Goal: Task Accomplishment & Management: Use online tool/utility

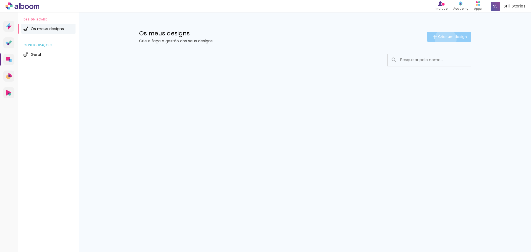
click at [445, 38] on span "Criar um design" at bounding box center [452, 37] width 29 height 4
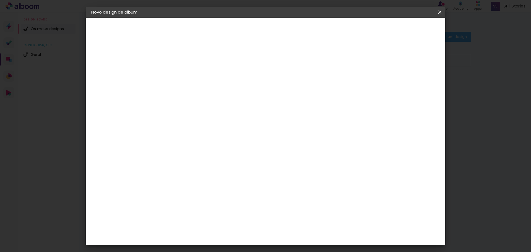
click at [182, 74] on input at bounding box center [182, 74] width 0 height 9
type input "[PERSON_NAME]"
type paper-input "[PERSON_NAME]"
click at [0, 0] on slot "Avançar" at bounding box center [0, 0] width 0 height 0
click at [208, 127] on div "DreambooksPro" at bounding box center [196, 125] width 36 height 4
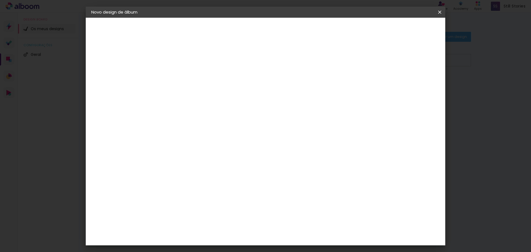
click at [0, 0] on slot "Tamanho Livre" at bounding box center [0, 0] width 0 height 0
click at [214, 124] on div "DreambooksPro" at bounding box center [196, 125] width 36 height 4
click at [0, 0] on slot "Avançar" at bounding box center [0, 0] width 0 height 0
click at [203, 93] on input "text" at bounding box center [193, 96] width 22 height 9
click at [297, 92] on paper-item "Álbum" at bounding box center [301, 91] width 111 height 11
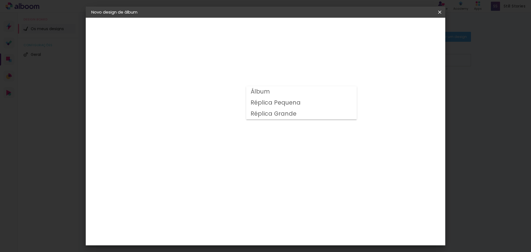
type input "Álbum"
click at [219, 125] on span "25 × 25" at bounding box center [206, 130] width 26 height 11
click at [0, 0] on slot "Avançar" at bounding box center [0, 0] width 0 height 0
click at [371, 61] on div at bounding box center [368, 59] width 5 height 5
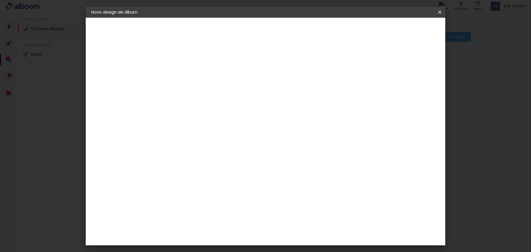
type paper-checkbox "on"
click at [405, 30] on span "Iniciar design" at bounding box center [392, 29] width 25 height 4
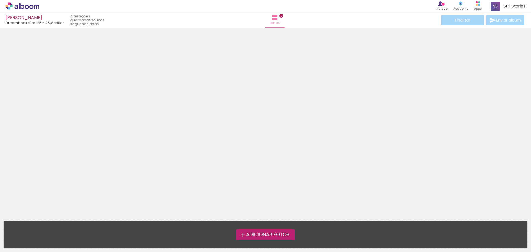
click at [270, 235] on span "Adicionar Fotos" at bounding box center [267, 234] width 43 height 5
click at [0, 0] on input "file" at bounding box center [0, 0] width 0 height 0
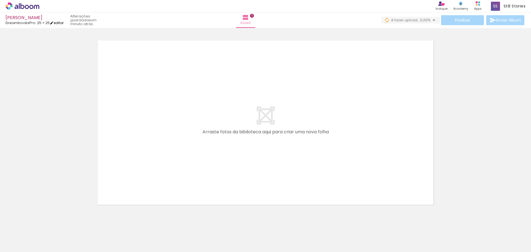
click at [63, 23] on link "editar" at bounding box center [57, 22] width 14 height 5
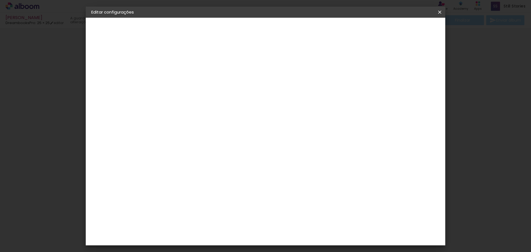
click at [371, 60] on div at bounding box center [368, 59] width 5 height 5
type paper-checkbox "on"
click at [402, 30] on span "Guardar configurações" at bounding box center [382, 29] width 45 height 4
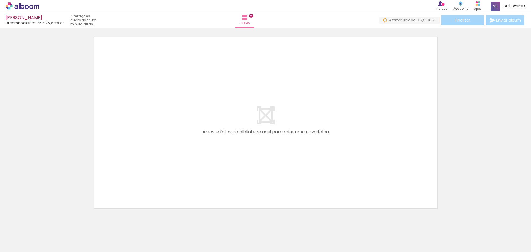
click at [433, 21] on iron-icon at bounding box center [434, 20] width 7 height 7
click at [250, 21] on span "Folhas" at bounding box center [244, 23] width 11 height 5
click at [253, 16] on span "0" at bounding box center [251, 16] width 4 height 4
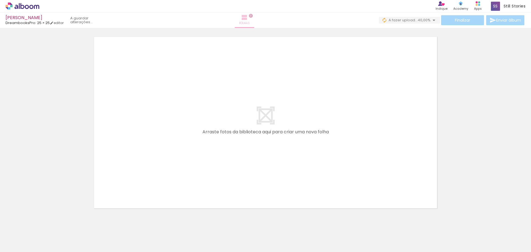
click at [253, 16] on span "0" at bounding box center [251, 16] width 4 height 4
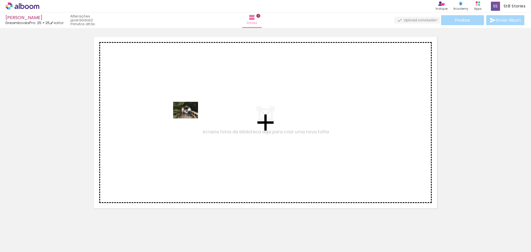
drag, startPoint x: 59, startPoint y: 237, endPoint x: 189, endPoint y: 118, distance: 176.3
click at [189, 118] on quentale-workspace at bounding box center [265, 126] width 531 height 252
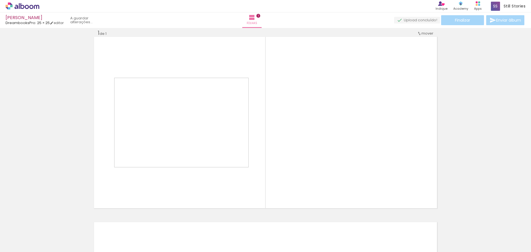
scroll to position [7, 0]
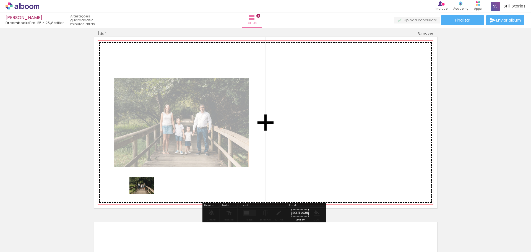
drag, startPoint x: 86, startPoint y: 235, endPoint x: 146, endPoint y: 194, distance: 72.9
click at [146, 194] on quentale-workspace at bounding box center [265, 126] width 531 height 252
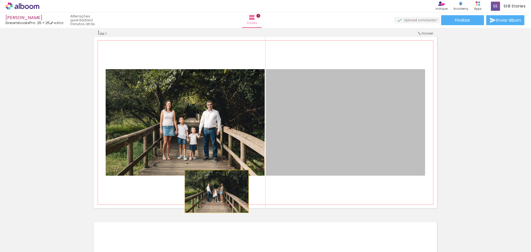
drag, startPoint x: 349, startPoint y: 115, endPoint x: 215, endPoint y: 191, distance: 154.3
click at [215, 191] on quentale-layouter at bounding box center [265, 122] width 343 height 171
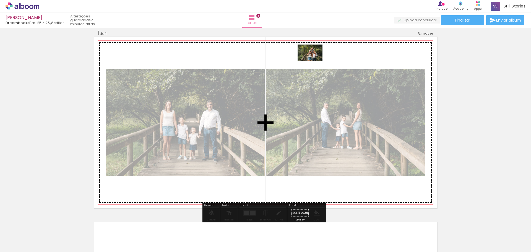
drag, startPoint x: 129, startPoint y: 234, endPoint x: 314, endPoint y: 61, distance: 253.4
click at [314, 61] on quentale-workspace at bounding box center [265, 126] width 531 height 252
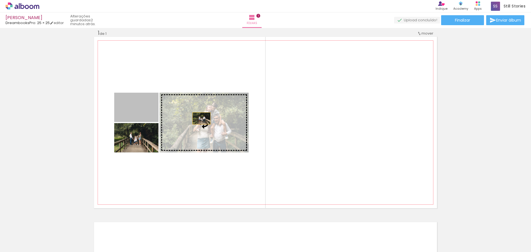
drag, startPoint x: 144, startPoint y: 117, endPoint x: 200, endPoint y: 118, distance: 55.6
click at [0, 0] on slot at bounding box center [0, 0] width 0 height 0
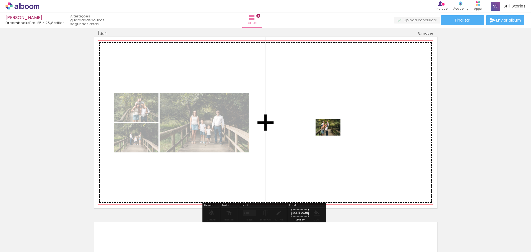
drag, startPoint x: 152, startPoint y: 233, endPoint x: 332, endPoint y: 136, distance: 204.7
click at [332, 136] on quentale-workspace at bounding box center [265, 126] width 531 height 252
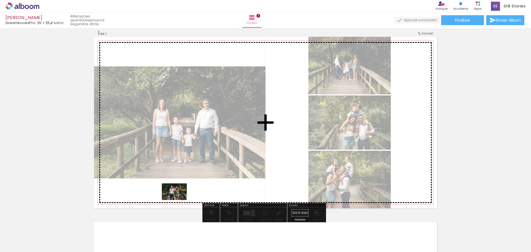
drag, startPoint x: 178, startPoint y: 239, endPoint x: 178, endPoint y: 199, distance: 40.7
click at [178, 199] on quentale-workspace at bounding box center [265, 126] width 531 height 252
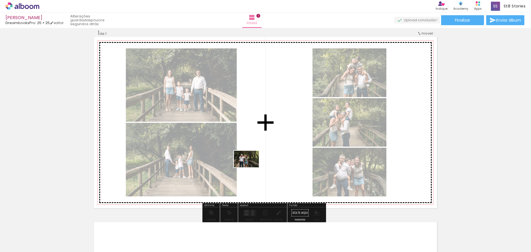
drag, startPoint x: 211, startPoint y: 236, endPoint x: 251, endPoint y: 167, distance: 80.3
click at [251, 167] on quentale-workspace at bounding box center [265, 126] width 531 height 252
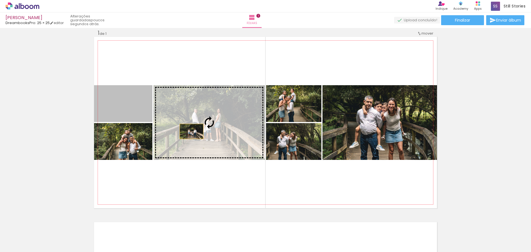
drag, startPoint x: 137, startPoint y: 115, endPoint x: 196, endPoint y: 133, distance: 62.0
click at [0, 0] on slot at bounding box center [0, 0] width 0 height 0
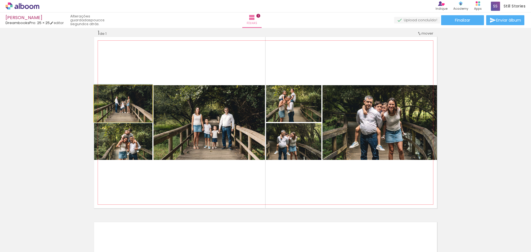
click at [102, 111] on quentale-photo at bounding box center [123, 103] width 58 height 37
drag, startPoint x: 92, startPoint y: 110, endPoint x: 99, endPoint y: 115, distance: 8.9
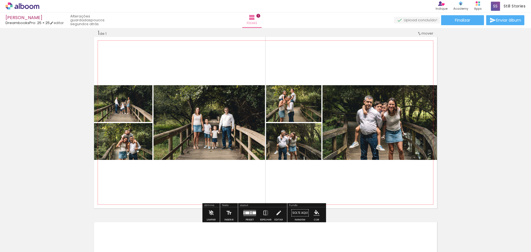
click at [131, 116] on quentale-photo at bounding box center [123, 103] width 58 height 37
click at [129, 115] on quentale-photo at bounding box center [123, 103] width 58 height 37
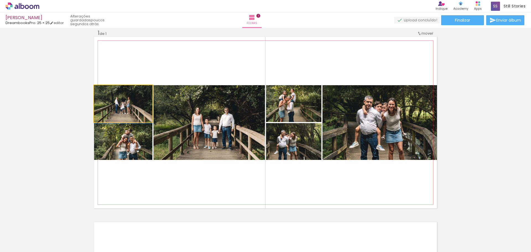
click at [129, 115] on quentale-photo at bounding box center [123, 103] width 58 height 37
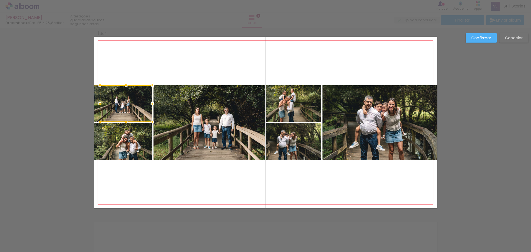
drag, startPoint x: 93, startPoint y: 104, endPoint x: 101, endPoint y: 104, distance: 8.0
click at [101, 104] on div at bounding box center [99, 103] width 11 height 11
drag, startPoint x: 92, startPoint y: 104, endPoint x: 98, endPoint y: 106, distance: 6.0
click at [98, 106] on div at bounding box center [100, 103] width 11 height 11
drag, startPoint x: 96, startPoint y: 104, endPoint x: 100, endPoint y: 105, distance: 4.2
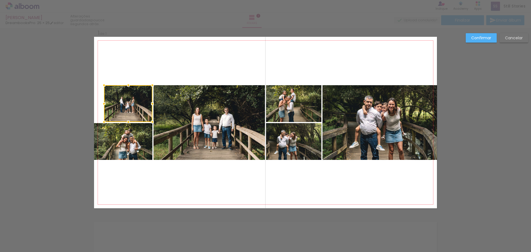
click at [100, 105] on div at bounding box center [103, 103] width 11 height 11
click at [107, 110] on quentale-photo at bounding box center [128, 103] width 48 height 37
click at [100, 105] on div at bounding box center [101, 103] width 11 height 11
click at [106, 146] on quentale-photo at bounding box center [123, 141] width 58 height 37
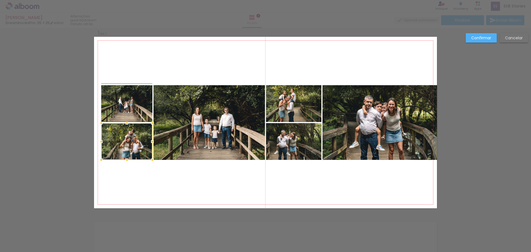
drag, startPoint x: 92, startPoint y: 142, endPoint x: 98, endPoint y: 142, distance: 6.4
click at [98, 142] on div at bounding box center [101, 141] width 11 height 11
click at [129, 111] on quentale-photo at bounding box center [126, 103] width 51 height 37
click at [129, 111] on div at bounding box center [126, 103] width 51 height 37
drag, startPoint x: 126, startPoint y: 106, endPoint x: 129, endPoint y: 107, distance: 3.0
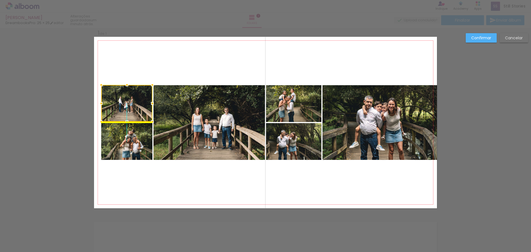
click at [129, 107] on div at bounding box center [126, 103] width 51 height 37
click at [127, 102] on div at bounding box center [126, 103] width 51 height 37
click at [124, 106] on div at bounding box center [126, 103] width 51 height 37
click at [124, 100] on div at bounding box center [126, 103] width 51 height 37
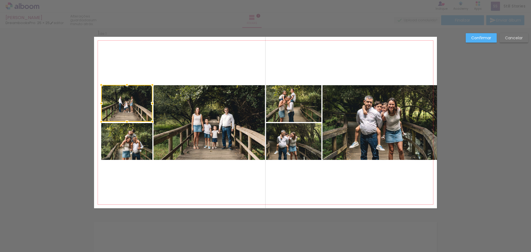
click at [131, 143] on quentale-photo at bounding box center [126, 141] width 51 height 37
click at [197, 180] on quentale-layouter at bounding box center [265, 122] width 343 height 171
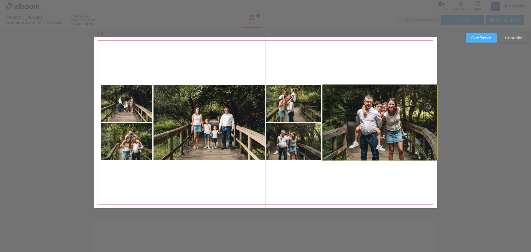
click at [363, 133] on quentale-photo at bounding box center [380, 122] width 115 height 75
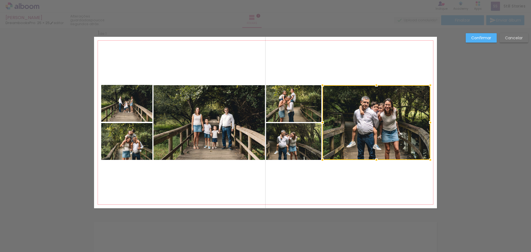
drag, startPoint x: 436, startPoint y: 123, endPoint x: 426, endPoint y: 124, distance: 9.8
click at [426, 124] on div at bounding box center [430, 122] width 11 height 11
click at [404, 126] on div at bounding box center [377, 122] width 108 height 75
click at [392, 175] on quentale-layouter at bounding box center [265, 122] width 343 height 171
click at [0, 0] on slot "Confirmar" at bounding box center [0, 0] width 0 height 0
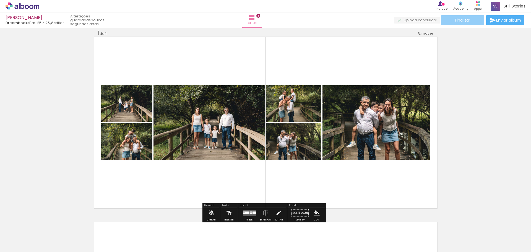
click at [468, 22] on span "Finalizar" at bounding box center [462, 20] width 15 height 4
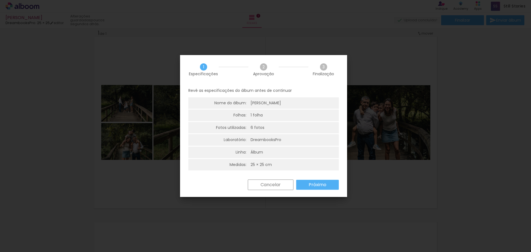
scroll to position [1, 0]
click at [0, 0] on slot "Cancelar" at bounding box center [0, 0] width 0 height 0
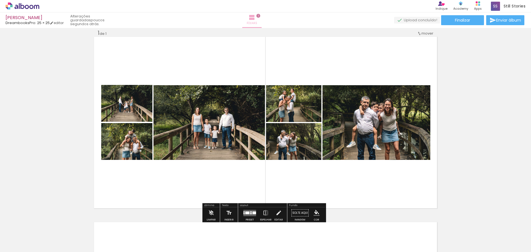
click at [257, 22] on span "Folhas" at bounding box center [252, 23] width 11 height 5
click at [255, 18] on iron-icon at bounding box center [252, 17] width 7 height 7
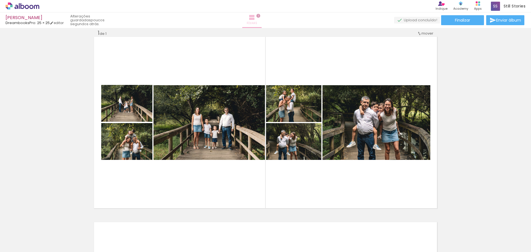
click at [255, 18] on iron-icon at bounding box center [252, 17] width 7 height 7
click at [260, 15] on span "1" at bounding box center [258, 16] width 4 height 4
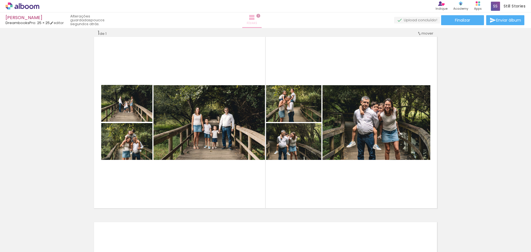
click at [260, 15] on span "1" at bounding box center [258, 16] width 4 height 4
click at [255, 18] on iron-icon at bounding box center [252, 17] width 7 height 7
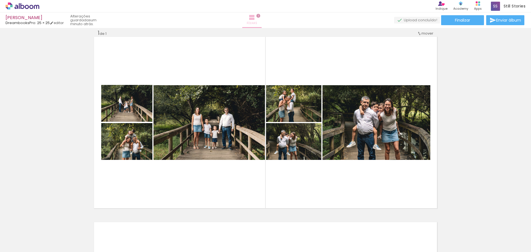
click at [255, 18] on iron-icon at bounding box center [252, 17] width 7 height 7
click at [257, 21] on span "Folhas" at bounding box center [252, 23] width 11 height 5
drag, startPoint x: 263, startPoint y: 22, endPoint x: 266, endPoint y: 20, distance: 3.6
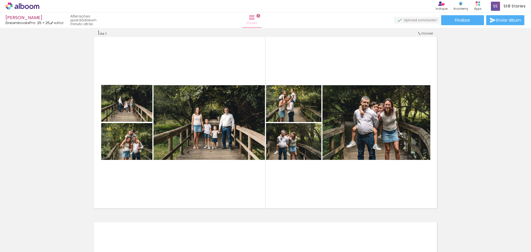
click at [255, 20] on iron-icon at bounding box center [252, 17] width 7 height 7
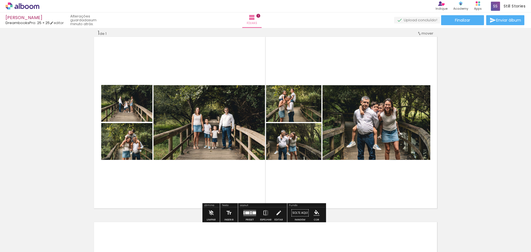
click at [484, 163] on div "Inserir folha 1 de 1" at bounding box center [265, 208] width 531 height 371
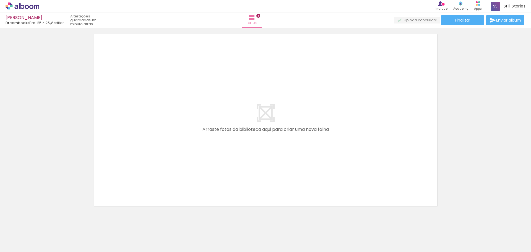
scroll to position [196, 0]
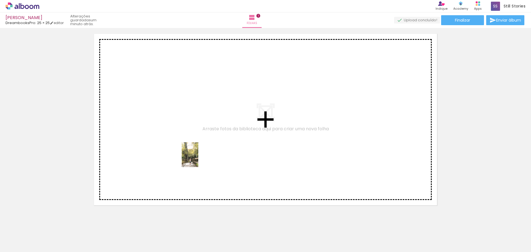
drag, startPoint x: 242, startPoint y: 241, endPoint x: 197, endPoint y: 155, distance: 97.1
click at [197, 155] on quentale-workspace at bounding box center [265, 126] width 531 height 252
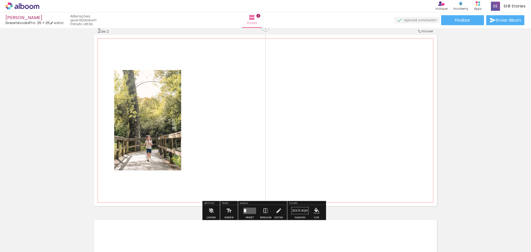
scroll to position [193, 0]
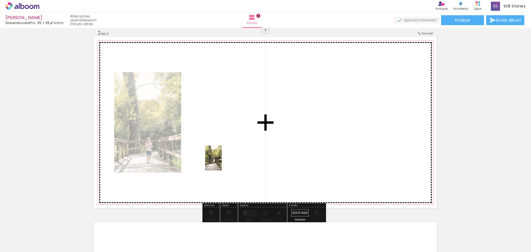
drag, startPoint x: 277, startPoint y: 243, endPoint x: 222, endPoint y: 162, distance: 97.8
click at [222, 162] on quentale-workspace at bounding box center [265, 126] width 531 height 252
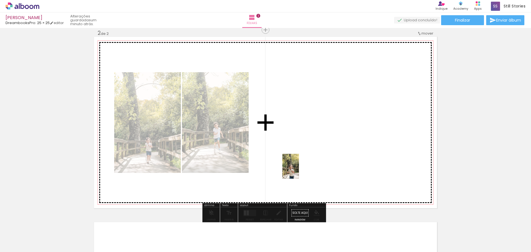
drag, startPoint x: 309, startPoint y: 244, endPoint x: 299, endPoint y: 170, distance: 74.5
click at [299, 170] on quentale-workspace at bounding box center [265, 126] width 531 height 252
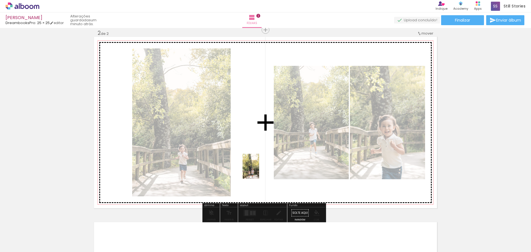
drag, startPoint x: 339, startPoint y: 241, endPoint x: 259, endPoint y: 170, distance: 107.0
click at [259, 170] on quentale-workspace at bounding box center [265, 126] width 531 height 252
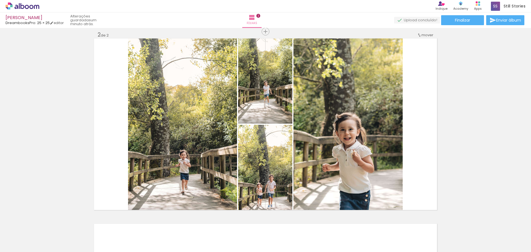
scroll to position [184, 0]
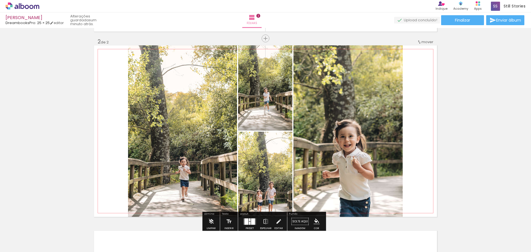
click at [271, 82] on quentale-photo at bounding box center [265, 87] width 54 height 85
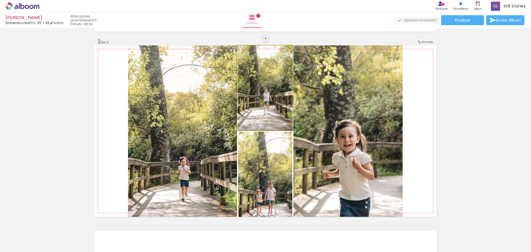
click at [271, 82] on quentale-photo at bounding box center [265, 87] width 54 height 85
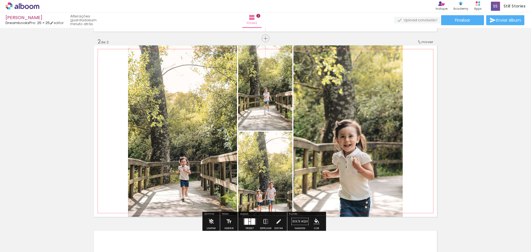
drag, startPoint x: 271, startPoint y: 83, endPoint x: 264, endPoint y: 84, distance: 6.9
click at [264, 84] on quentale-photo at bounding box center [265, 87] width 54 height 85
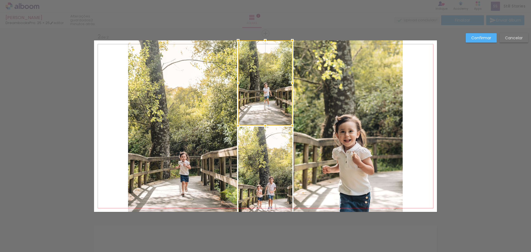
scroll to position [193, 0]
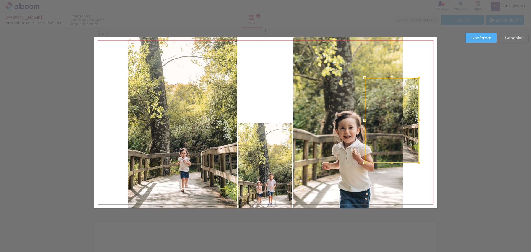
drag, startPoint x: 258, startPoint y: 87, endPoint x: 385, endPoint y: 128, distance: 133.1
click at [385, 128] on div at bounding box center [392, 120] width 54 height 85
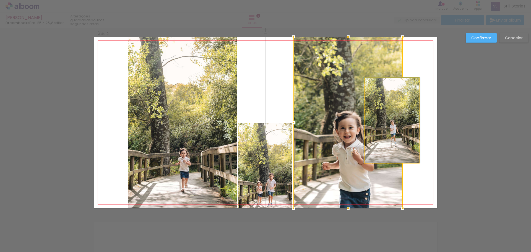
click at [413, 135] on quentale-photo at bounding box center [392, 120] width 54 height 85
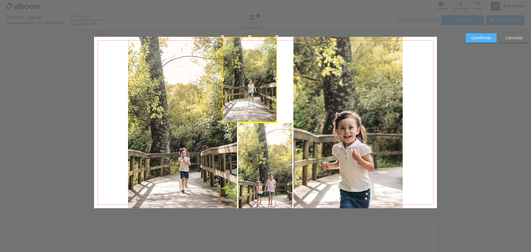
drag, startPoint x: 411, startPoint y: 136, endPoint x: 269, endPoint y: 91, distance: 149.1
click at [269, 91] on div at bounding box center [250, 79] width 54 height 85
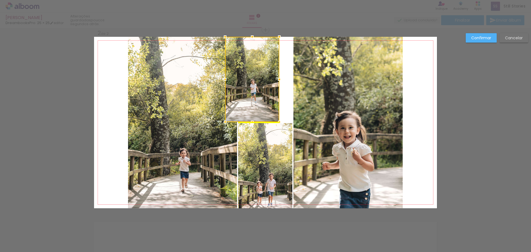
drag, startPoint x: 262, startPoint y: 106, endPoint x: 262, endPoint y: 101, distance: 5.3
click at [262, 101] on div at bounding box center [252, 79] width 54 height 85
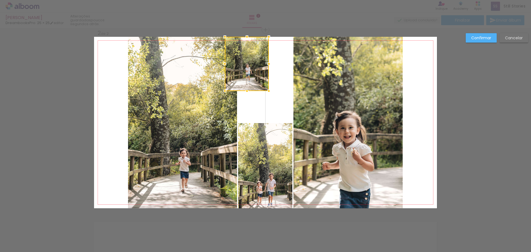
drag, startPoint x: 277, startPoint y: 121, endPoint x: 267, endPoint y: 93, distance: 29.5
click at [267, 93] on div at bounding box center [268, 90] width 11 height 11
click at [260, 77] on quentale-photo at bounding box center [247, 64] width 44 height 54
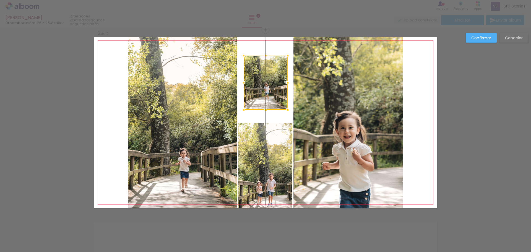
drag, startPoint x: 259, startPoint y: 78, endPoint x: 278, endPoint y: 97, distance: 26.8
click at [278, 97] on div at bounding box center [266, 83] width 44 height 54
drag, startPoint x: 278, startPoint y: 97, endPoint x: 271, endPoint y: 96, distance: 6.7
click at [271, 96] on div at bounding box center [266, 83] width 44 height 54
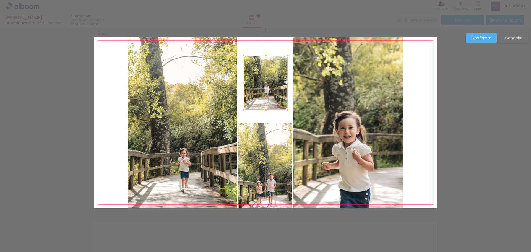
click at [271, 96] on div at bounding box center [266, 83] width 44 height 54
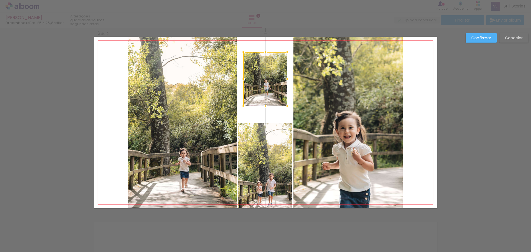
drag, startPoint x: 258, startPoint y: 93, endPoint x: 257, endPoint y: 90, distance: 3.7
click at [257, 90] on div at bounding box center [265, 79] width 44 height 54
click at [0, 0] on slot "Cancelar" at bounding box center [0, 0] width 0 height 0
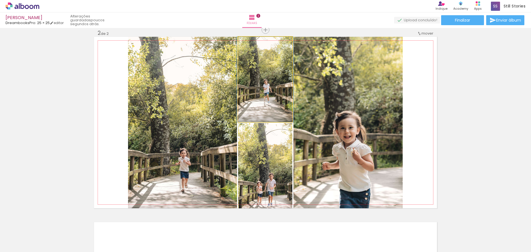
click at [247, 84] on quentale-photo at bounding box center [265, 79] width 54 height 85
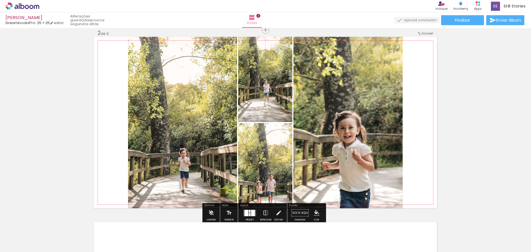
click at [242, 51] on div at bounding box center [244, 51] width 7 height 6
click at [272, 66] on quentale-photo at bounding box center [265, 79] width 54 height 85
click at [276, 210] on iron-icon at bounding box center [279, 212] width 6 height 11
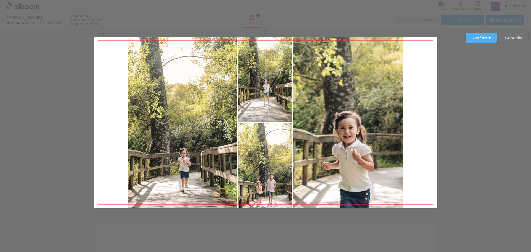
click at [271, 108] on quentale-photo at bounding box center [265, 79] width 54 height 85
click at [512, 35] on paper-button "Cancelar" at bounding box center [514, 37] width 29 height 9
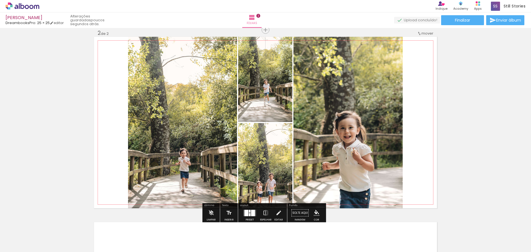
drag, startPoint x: 263, startPoint y: 67, endPoint x: 254, endPoint y: 67, distance: 8.3
click at [254, 67] on quentale-photo at bounding box center [265, 79] width 54 height 85
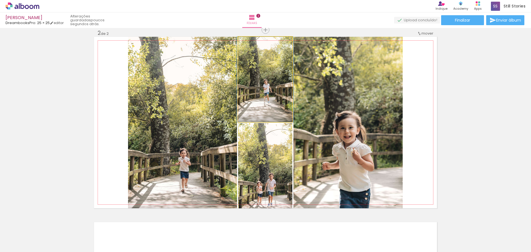
click at [254, 67] on quentale-photo at bounding box center [265, 79] width 54 height 85
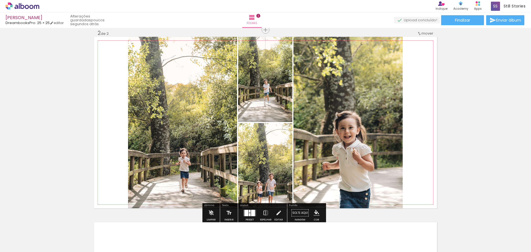
click at [246, 52] on div at bounding box center [244, 51] width 7 height 6
click at [242, 43] on iron-icon at bounding box center [244, 43] width 6 height 6
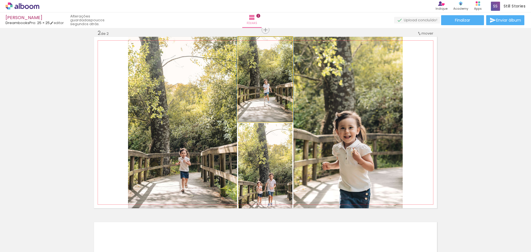
click at [260, 69] on quentale-photo at bounding box center [265, 79] width 54 height 85
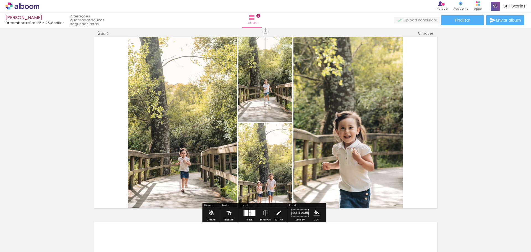
click at [473, 185] on div "Inserir folha 1 de 2 Inserir folha 2 de 2" at bounding box center [265, 115] width 531 height 556
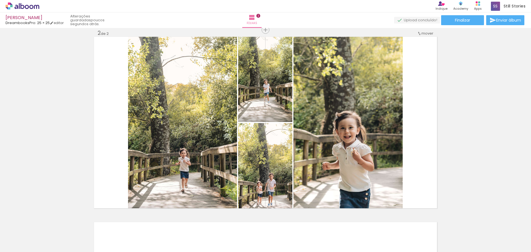
click at [262, 223] on iron-icon at bounding box center [260, 222] width 6 height 6
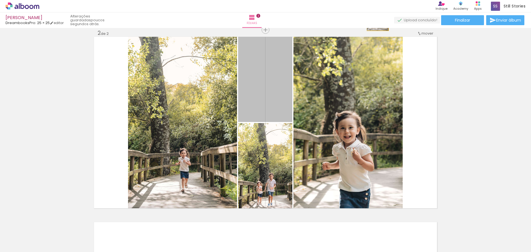
drag, startPoint x: 256, startPoint y: 65, endPoint x: 375, endPoint y: 13, distance: 129.2
click at [375, 0] on div "Diana DreambooksPro: 25 × 25 editar poucos segundos atrás. Folhas 2 Finalizar E…" at bounding box center [265, 0] width 531 height 0
drag, startPoint x: 270, startPoint y: 99, endPoint x: 258, endPoint y: 5, distance: 95.2
click at [258, 0] on div "Diana DreambooksPro: 25 × 25 editar Folhas 2 Finalizar Enviar álbum Inserir fol…" at bounding box center [265, 0] width 531 height 0
drag, startPoint x: 271, startPoint y: 69, endPoint x: 485, endPoint y: 102, distance: 216.9
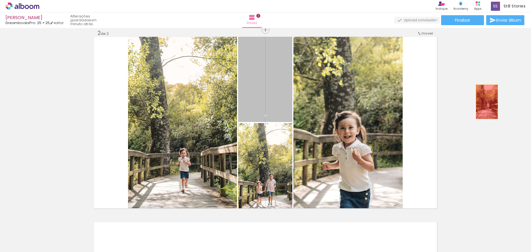
click at [485, 102] on div "Inserir folha 1 de 2 Inserir folha 2 de 2" at bounding box center [265, 115] width 531 height 556
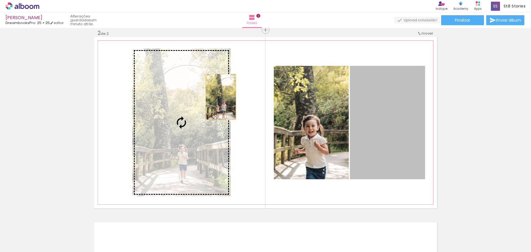
drag, startPoint x: 388, startPoint y: 110, endPoint x: 219, endPoint y: 97, distance: 169.2
click at [0, 0] on slot at bounding box center [0, 0] width 0 height 0
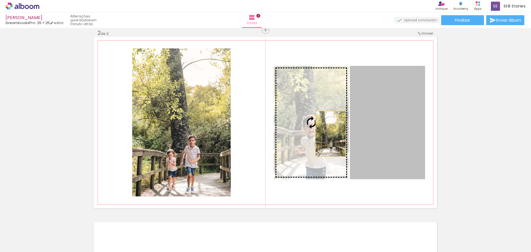
drag, startPoint x: 408, startPoint y: 137, endPoint x: 329, endPoint y: 134, distance: 79.4
click at [0, 0] on slot at bounding box center [0, 0] width 0 height 0
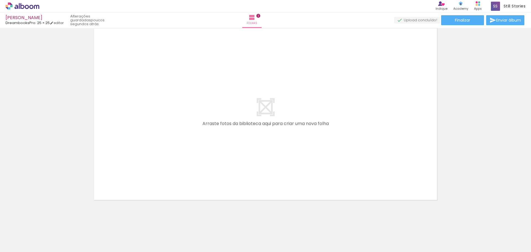
scroll to position [388, 0]
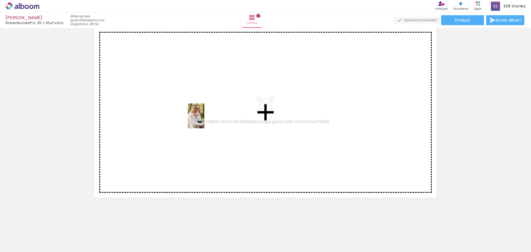
drag, startPoint x: 360, startPoint y: 228, endPoint x: 204, endPoint y: 120, distance: 189.5
click at [204, 120] on quentale-workspace at bounding box center [265, 126] width 531 height 252
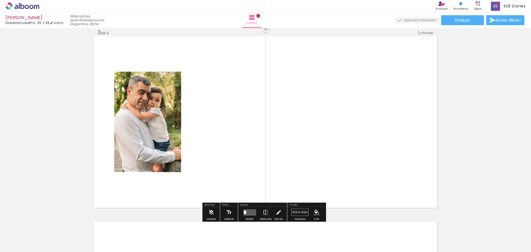
scroll to position [378, 0]
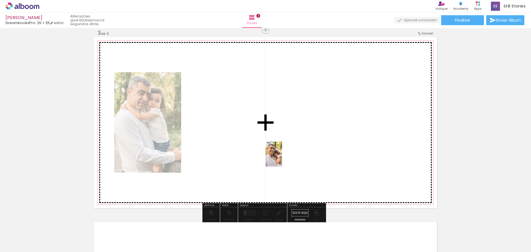
drag, startPoint x: 401, startPoint y: 239, endPoint x: 273, endPoint y: 154, distance: 153.8
click at [273, 154] on quentale-workspace at bounding box center [265, 126] width 531 height 252
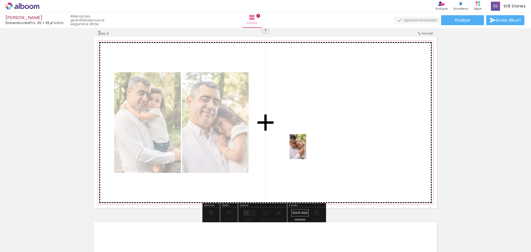
drag, startPoint x: 432, startPoint y: 238, endPoint x: 306, endPoint y: 150, distance: 153.9
click at [306, 150] on quentale-workspace at bounding box center [265, 126] width 531 height 252
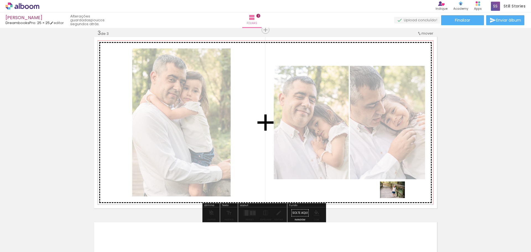
drag, startPoint x: 498, startPoint y: 237, endPoint x: 397, endPoint y: 198, distance: 108.7
click at [397, 198] on quentale-workspace at bounding box center [265, 126] width 531 height 252
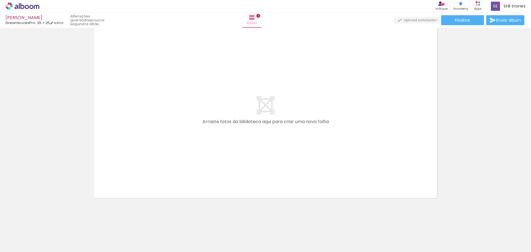
scroll to position [0, 320]
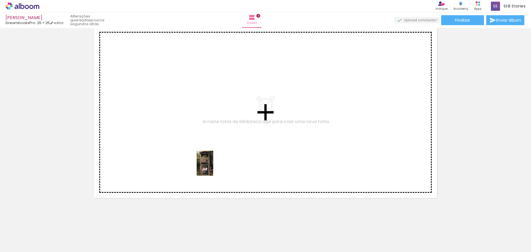
drag, startPoint x: 234, startPoint y: 238, endPoint x: 213, endPoint y: 167, distance: 74.4
click at [213, 167] on quentale-workspace at bounding box center [265, 126] width 531 height 252
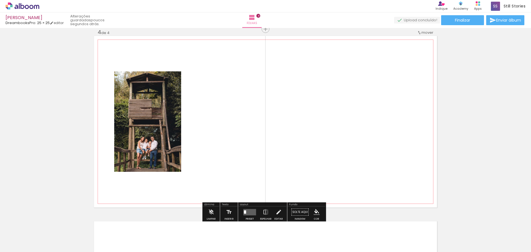
scroll to position [563, 0]
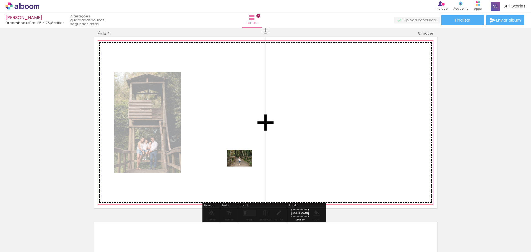
drag, startPoint x: 272, startPoint y: 239, endPoint x: 244, endPoint y: 167, distance: 77.9
click at [244, 167] on quentale-workspace at bounding box center [265, 126] width 531 height 252
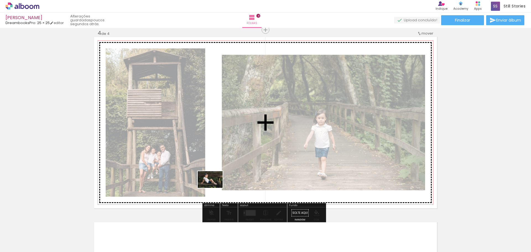
drag, startPoint x: 290, startPoint y: 234, endPoint x: 214, endPoint y: 188, distance: 88.9
click at [214, 188] on quentale-workspace at bounding box center [265, 126] width 531 height 252
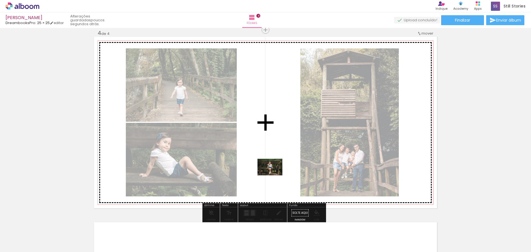
drag, startPoint x: 322, startPoint y: 232, endPoint x: 274, endPoint y: 175, distance: 73.8
click at [274, 175] on quentale-workspace at bounding box center [265, 126] width 531 height 252
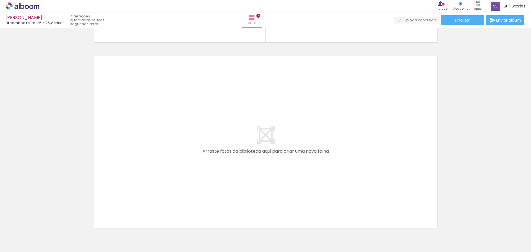
scroll to position [757, 0]
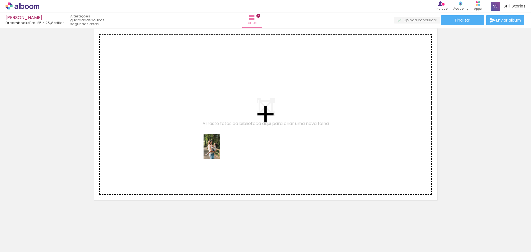
drag, startPoint x: 359, startPoint y: 240, endPoint x: 220, endPoint y: 150, distance: 165.0
click at [220, 150] on quentale-workspace at bounding box center [265, 126] width 531 height 252
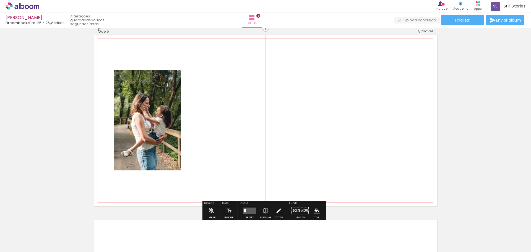
scroll to position [749, 0]
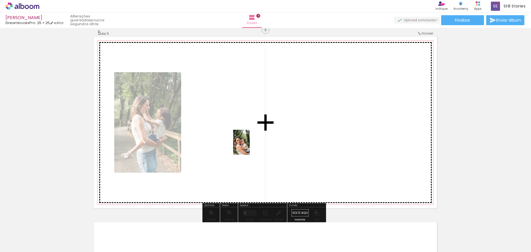
drag, startPoint x: 388, startPoint y: 237, endPoint x: 250, endPoint y: 146, distance: 165.9
click at [250, 146] on quentale-workspace at bounding box center [265, 126] width 531 height 252
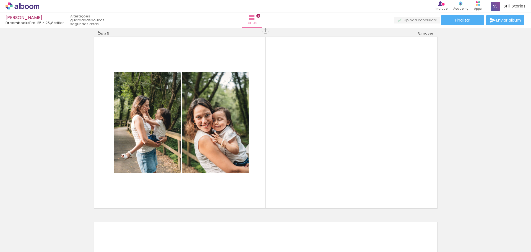
scroll to position [0, 410]
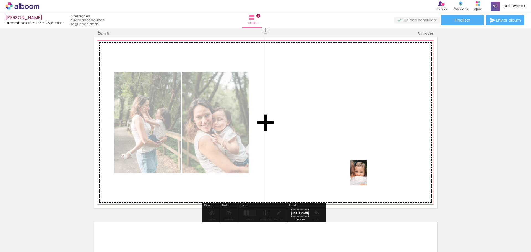
drag, startPoint x: 420, startPoint y: 237, endPoint x: 367, endPoint y: 177, distance: 79.8
click at [367, 177] on quentale-workspace at bounding box center [265, 126] width 531 height 252
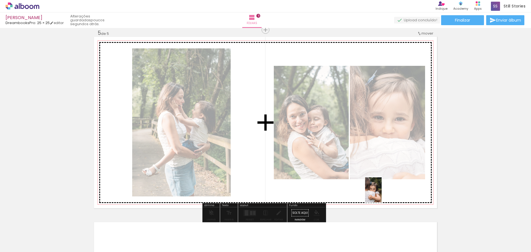
drag, startPoint x: 454, startPoint y: 237, endPoint x: 382, endPoint y: 194, distance: 83.8
click at [382, 194] on quentale-workspace at bounding box center [265, 126] width 531 height 252
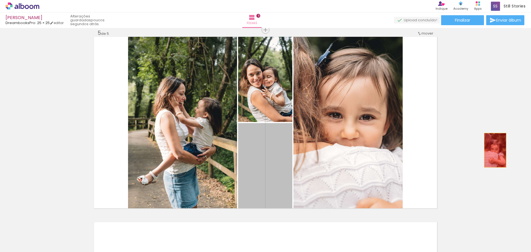
drag, startPoint x: 274, startPoint y: 167, endPoint x: 493, endPoint y: 150, distance: 220.0
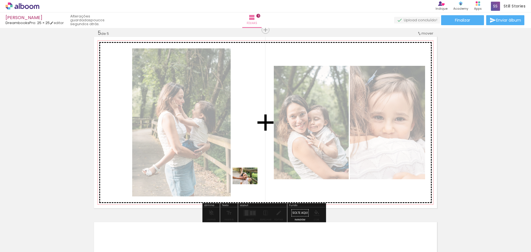
drag, startPoint x: 49, startPoint y: 238, endPoint x: 249, endPoint y: 184, distance: 207.2
click at [249, 184] on quentale-workspace at bounding box center [265, 126] width 531 height 252
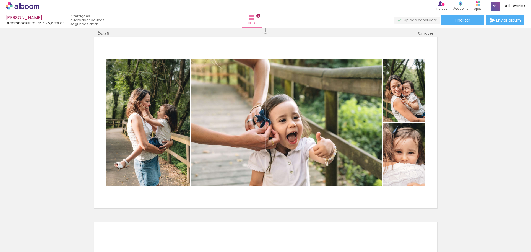
scroll to position [0, 410]
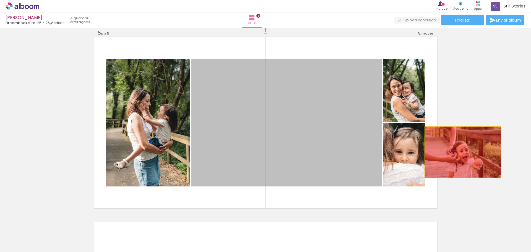
drag, startPoint x: 309, startPoint y: 155, endPoint x: 461, endPoint y: 152, distance: 151.9
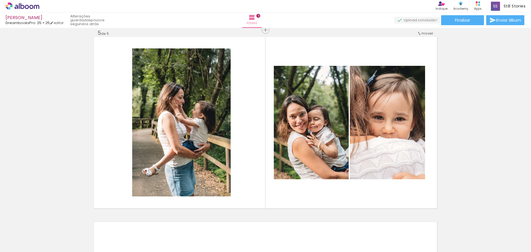
scroll to position [0, 755]
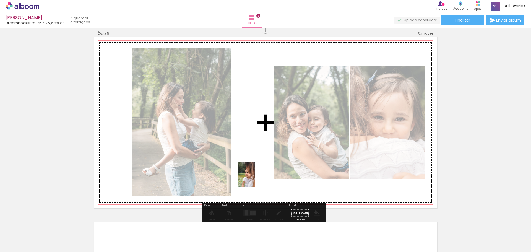
drag, startPoint x: 417, startPoint y: 241, endPoint x: 255, endPoint y: 178, distance: 174.2
click at [255, 178] on quentale-workspace at bounding box center [265, 126] width 531 height 252
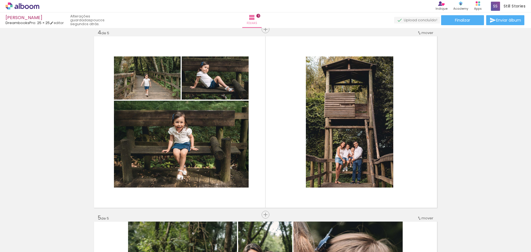
scroll to position [555, 0]
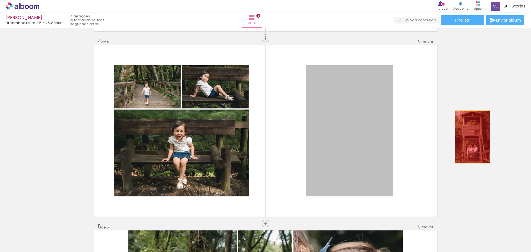
drag, startPoint x: 333, startPoint y: 138, endPoint x: 471, endPoint y: 137, distance: 137.8
click at [471, 137] on div "Inserir folha 1 de 5 Inserir folha 2 de 5 Inserir folha 3 de 5 Inserir folha 4 …" at bounding box center [265, 31] width 531 height 1112
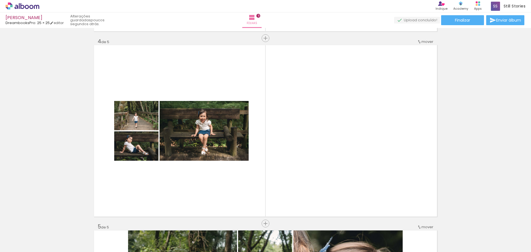
click at [509, 235] on div at bounding box center [508, 233] width 18 height 27
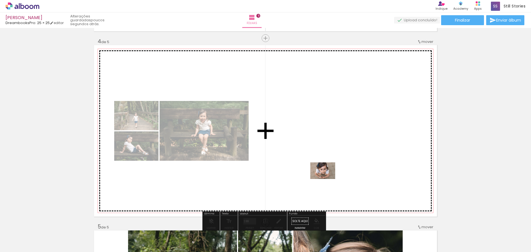
drag, startPoint x: 326, startPoint y: 237, endPoint x: 327, endPoint y: 179, distance: 58.1
click at [327, 179] on quentale-workspace at bounding box center [265, 126] width 531 height 252
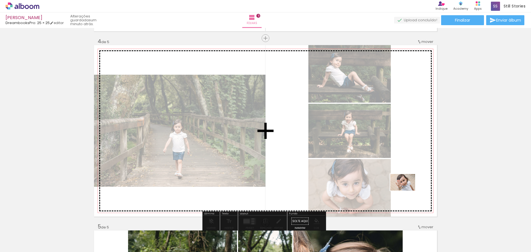
drag, startPoint x: 356, startPoint y: 238, endPoint x: 407, endPoint y: 191, distance: 69.9
click at [407, 191] on quentale-workspace at bounding box center [265, 126] width 531 height 252
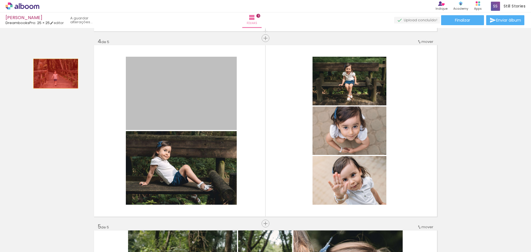
drag, startPoint x: 183, startPoint y: 94, endPoint x: 53, endPoint y: 74, distance: 131.4
click at [53, 74] on div "Inserir folha 1 de 5 Inserir folha 2 de 5 Inserir folha 3 de 5 Inserir folha 4 …" at bounding box center [265, 31] width 531 height 1112
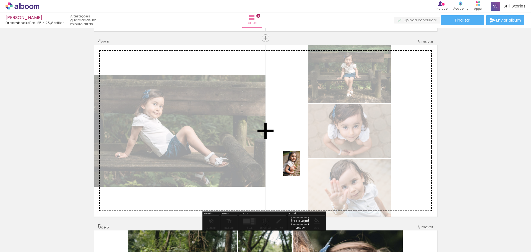
drag, startPoint x: 138, startPoint y: 234, endPoint x: 300, endPoint y: 167, distance: 175.1
click at [300, 167] on quentale-workspace at bounding box center [265, 126] width 531 height 252
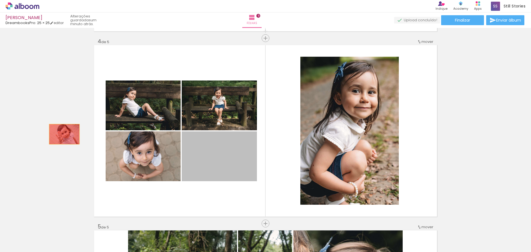
drag, startPoint x: 232, startPoint y: 165, endPoint x: 62, endPoint y: 134, distance: 172.3
click at [62, 134] on div "Inserir folha 1 de 5 Inserir folha 2 de 5 Inserir folha 3 de 5 Inserir folha 4 …" at bounding box center [265, 31] width 531 height 1112
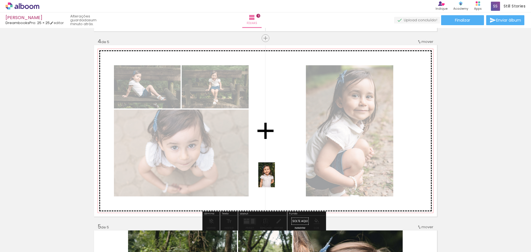
drag, startPoint x: 179, startPoint y: 232, endPoint x: 275, endPoint y: 179, distance: 109.7
click at [275, 179] on quentale-workspace at bounding box center [265, 126] width 531 height 252
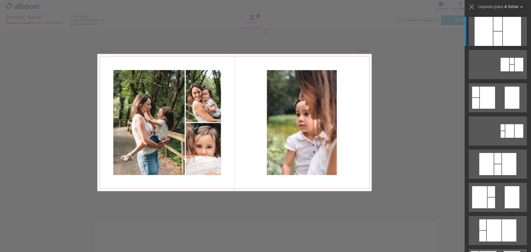
scroll to position [0, 755]
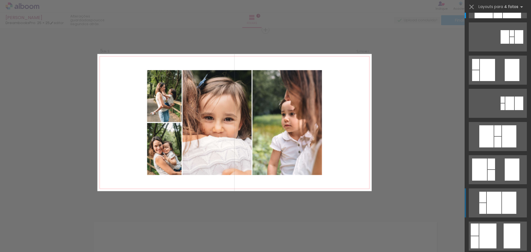
click at [502, 200] on div at bounding box center [509, 203] width 14 height 22
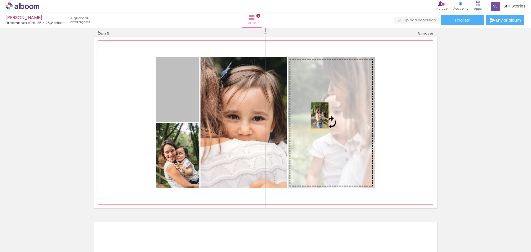
drag, startPoint x: 178, startPoint y: 93, endPoint x: 324, endPoint y: 116, distance: 148.4
click at [0, 0] on slot at bounding box center [0, 0] width 0 height 0
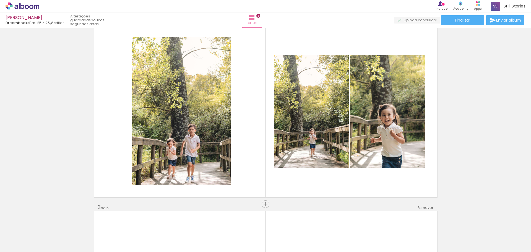
scroll to position [194, 0]
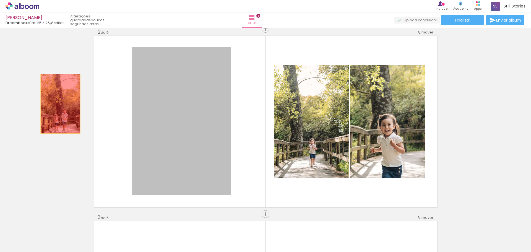
drag, startPoint x: 201, startPoint y: 124, endPoint x: 67, endPoint y: 102, distance: 134.8
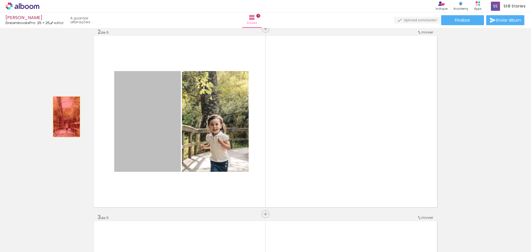
drag, startPoint x: 134, startPoint y: 126, endPoint x: 64, endPoint y: 117, distance: 70.6
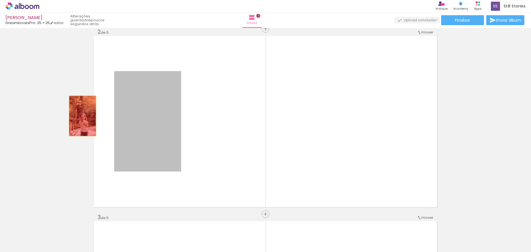
drag, startPoint x: 139, startPoint y: 124, endPoint x: 79, endPoint y: 115, distance: 61.0
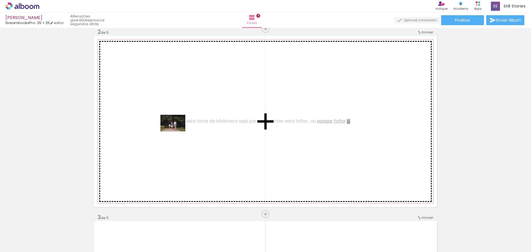
drag, startPoint x: 266, startPoint y: 233, endPoint x: 177, endPoint y: 131, distance: 135.5
click at [177, 131] on quentale-workspace at bounding box center [265, 126] width 531 height 252
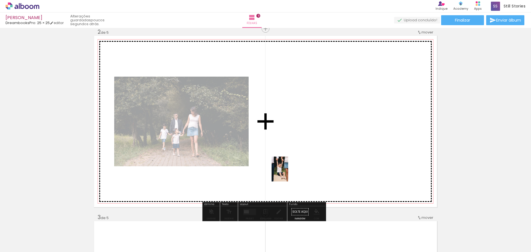
drag, startPoint x: 294, startPoint y: 240, endPoint x: 288, endPoint y: 173, distance: 67.2
click at [288, 173] on quentale-workspace at bounding box center [265, 126] width 531 height 252
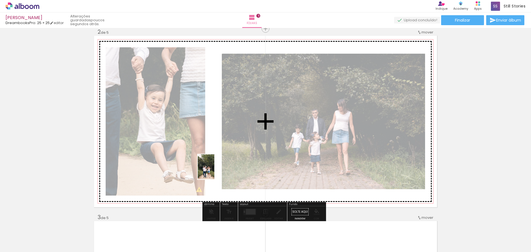
drag, startPoint x: 389, startPoint y: 242, endPoint x: 214, endPoint y: 171, distance: 188.6
click at [214, 171] on quentale-workspace at bounding box center [265, 126] width 531 height 252
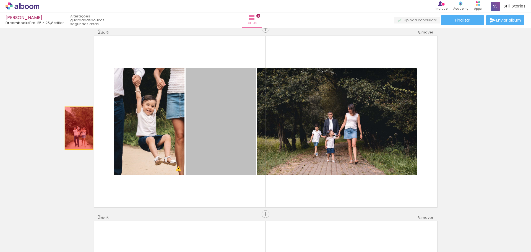
drag, startPoint x: 232, startPoint y: 160, endPoint x: 77, endPoint y: 128, distance: 158.1
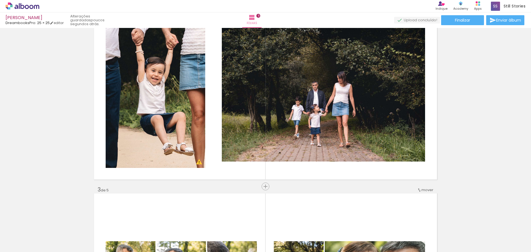
scroll to position [0, 322]
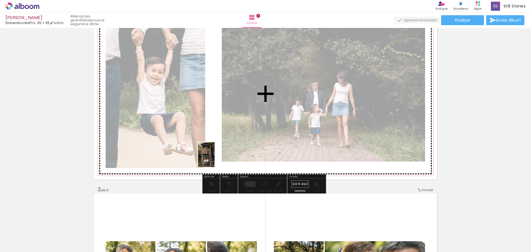
drag, startPoint x: 232, startPoint y: 243, endPoint x: 215, endPoint y: 159, distance: 85.9
click at [215, 159] on quentale-workspace at bounding box center [265, 126] width 531 height 252
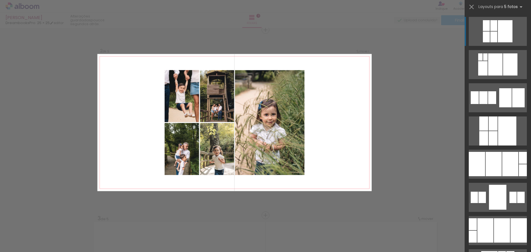
scroll to position [0, 755]
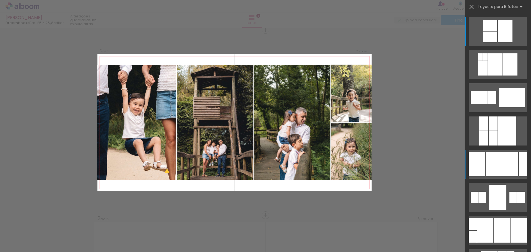
click at [504, 160] on div at bounding box center [510, 164] width 16 height 24
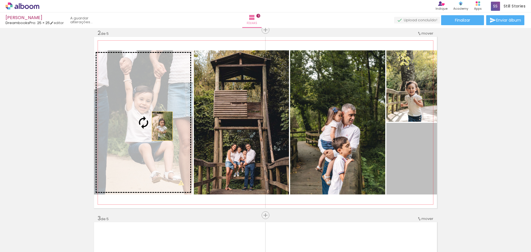
drag, startPoint x: 407, startPoint y: 157, endPoint x: 160, endPoint y: 126, distance: 249.5
click at [0, 0] on slot at bounding box center [0, 0] width 0 height 0
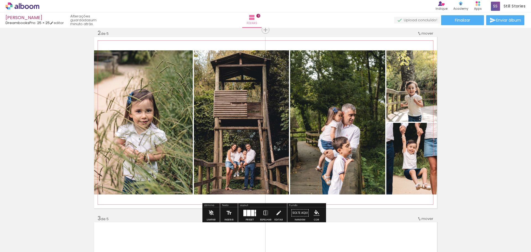
click at [134, 93] on quentale-photo at bounding box center [143, 122] width 99 height 144
click at [128, 110] on quentale-photo at bounding box center [143, 122] width 99 height 144
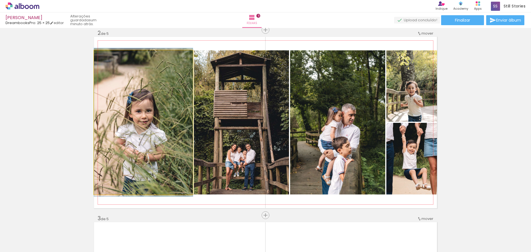
click at [128, 110] on quentale-photo at bounding box center [143, 122] width 99 height 144
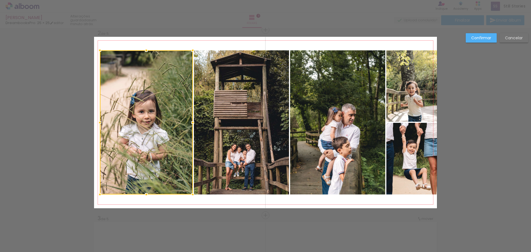
drag, startPoint x: 91, startPoint y: 123, endPoint x: 98, endPoint y: 123, distance: 7.2
click at [98, 123] on div at bounding box center [99, 122] width 11 height 11
click at [410, 99] on quentale-photo at bounding box center [411, 85] width 51 height 71
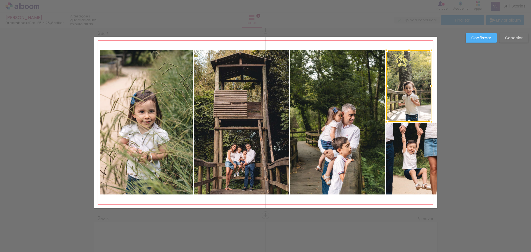
drag, startPoint x: 436, startPoint y: 86, endPoint x: 431, endPoint y: 88, distance: 5.8
click at [431, 88] on div at bounding box center [431, 85] width 11 height 11
click at [418, 163] on quentale-photo at bounding box center [411, 159] width 51 height 72
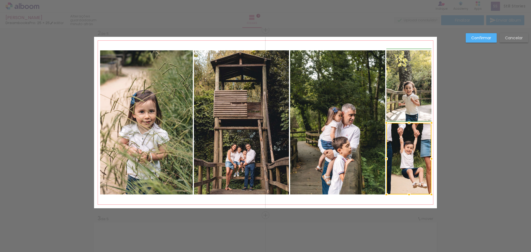
drag, startPoint x: 436, startPoint y: 160, endPoint x: 431, endPoint y: 160, distance: 4.8
click at [431, 160] on div at bounding box center [431, 158] width 11 height 11
click at [0, 0] on slot "Confirmar" at bounding box center [0, 0] width 0 height 0
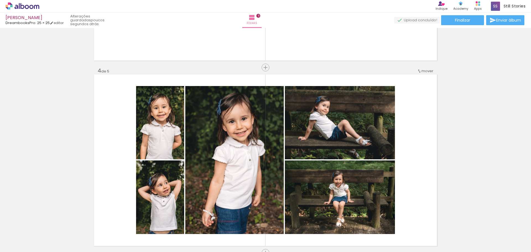
scroll to position [387, 0]
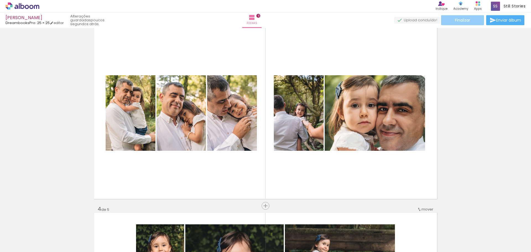
click at [462, 22] on span "Finalizar" at bounding box center [462, 20] width 15 height 4
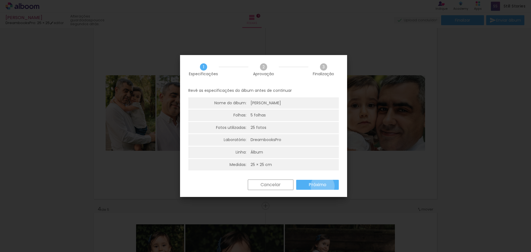
click at [0, 0] on slot "Próximo" at bounding box center [0, 0] width 0 height 0
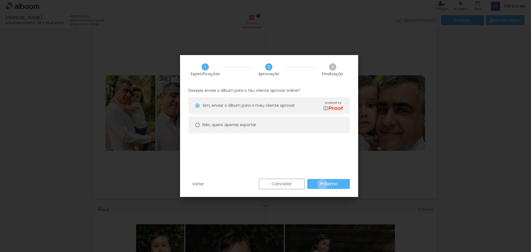
click at [0, 0] on slot "Próximo" at bounding box center [0, 0] width 0 height 0
